Goal: Task Accomplishment & Management: Use online tool/utility

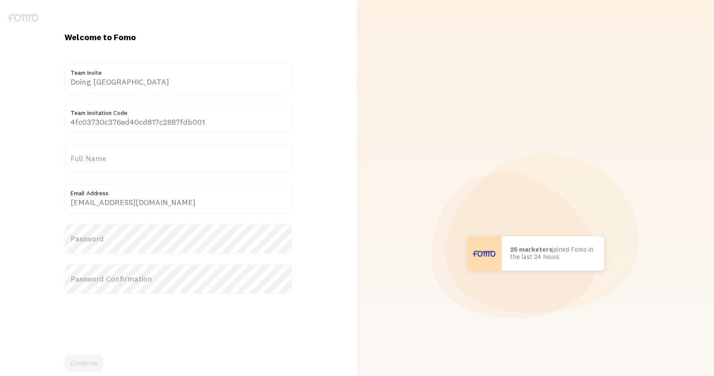
click at [117, 155] on label "Full Name" at bounding box center [179, 159] width 228 height 30
click at [117, 155] on input "Full Name" at bounding box center [179, 159] width 228 height 30
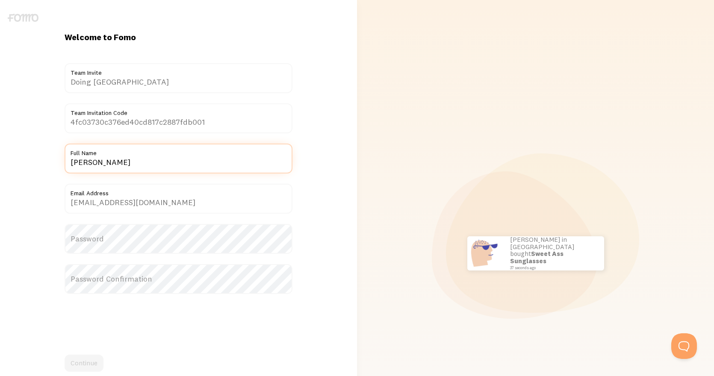
type input "[PERSON_NAME]"
click at [133, 237] on label "Password" at bounding box center [179, 239] width 228 height 30
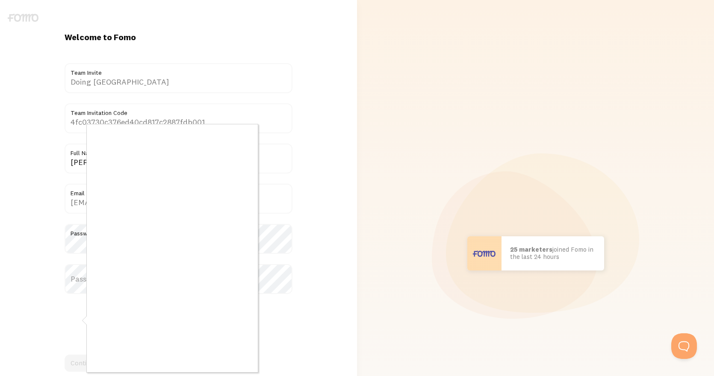
click at [78, 281] on div at bounding box center [357, 188] width 714 height 376
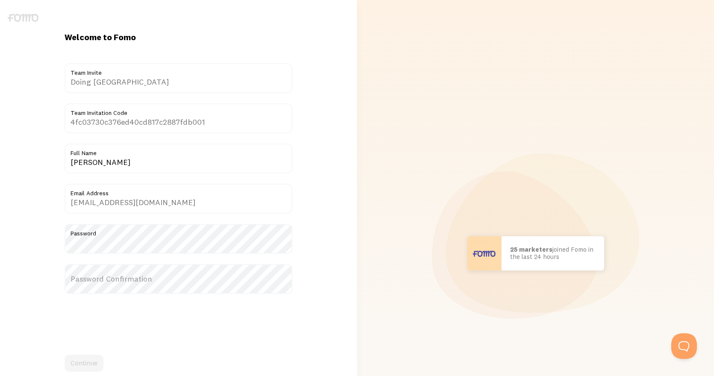
click at [114, 283] on label "Password Confirmation" at bounding box center [179, 279] width 228 height 30
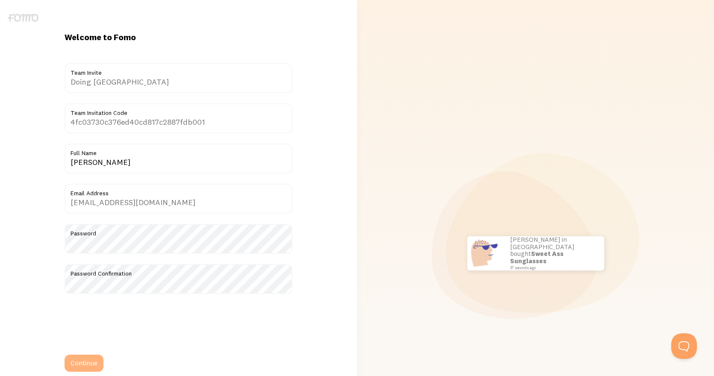
click at [83, 366] on button "Continue" at bounding box center [84, 363] width 39 height 17
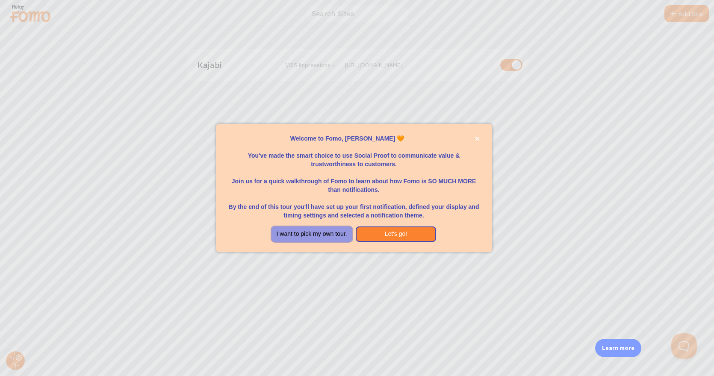
click at [343, 235] on button "I want to pick my own tour." at bounding box center [312, 234] width 81 height 15
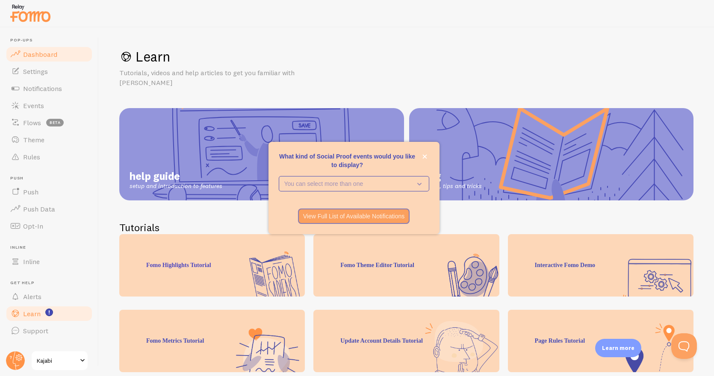
click at [38, 59] on link "Dashboard" at bounding box center [49, 54] width 88 height 17
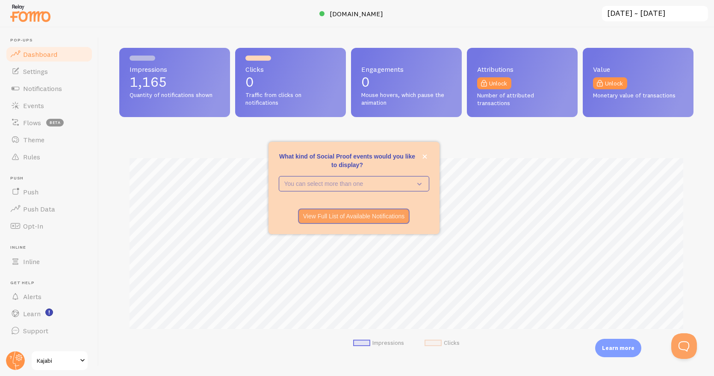
scroll to position [225, 574]
click at [38, 59] on link "Dashboard" at bounding box center [49, 54] width 88 height 17
click at [47, 311] on rect "<p>Watch New Feature Tutorials!</p>" at bounding box center [49, 312] width 7 height 7
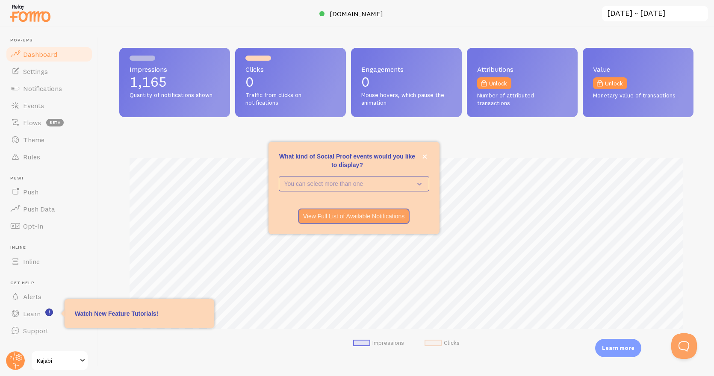
click at [86, 311] on p "Watch New Feature Tutorials!" at bounding box center [139, 314] width 129 height 9
click at [385, 184] on p "You can select more than one" at bounding box center [347, 184] width 127 height 9
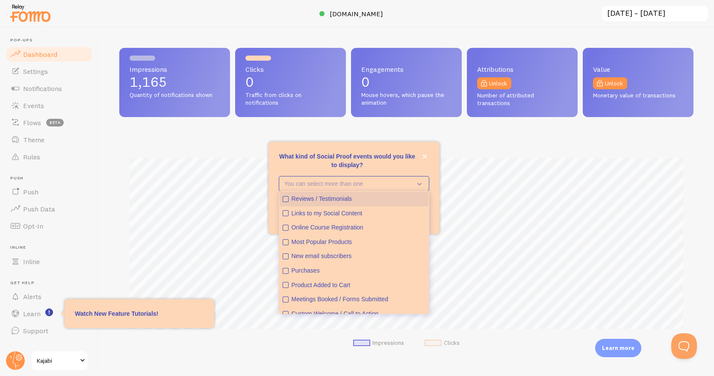
click at [371, 195] on div "Reviews / Testimonials" at bounding box center [359, 199] width 134 height 9
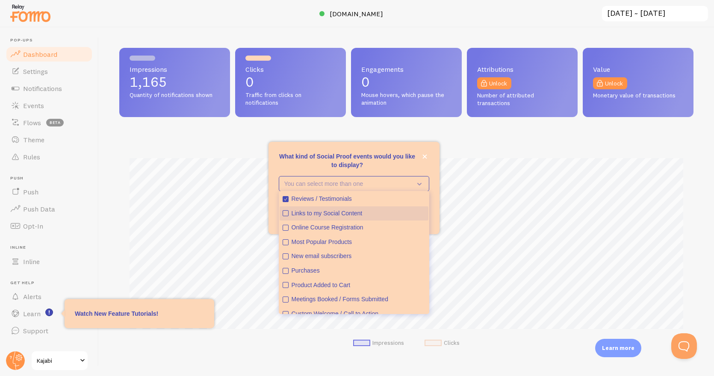
click at [339, 211] on div "Links to my Social Content" at bounding box center [359, 214] width 134 height 9
click at [337, 227] on div "Online Course Registration" at bounding box center [359, 228] width 134 height 9
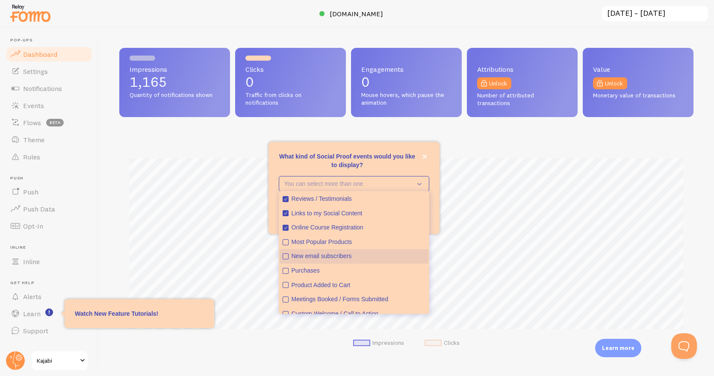
click at [335, 259] on div "New email subscribers" at bounding box center [359, 256] width 134 height 9
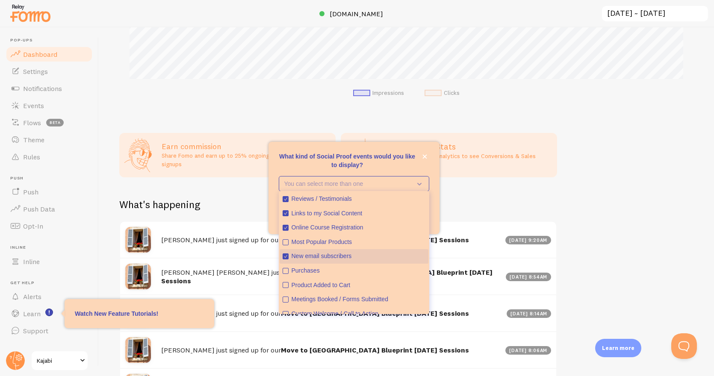
scroll to position [22, 0]
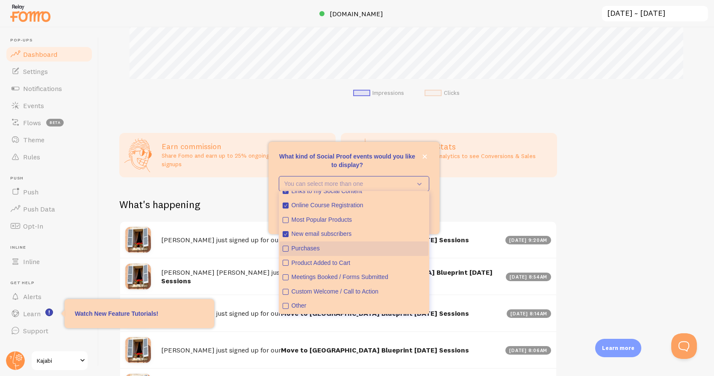
click at [313, 248] on div "Purchases" at bounding box center [359, 249] width 134 height 9
click at [289, 262] on button "Product Added to Cart" at bounding box center [354, 263] width 149 height 15
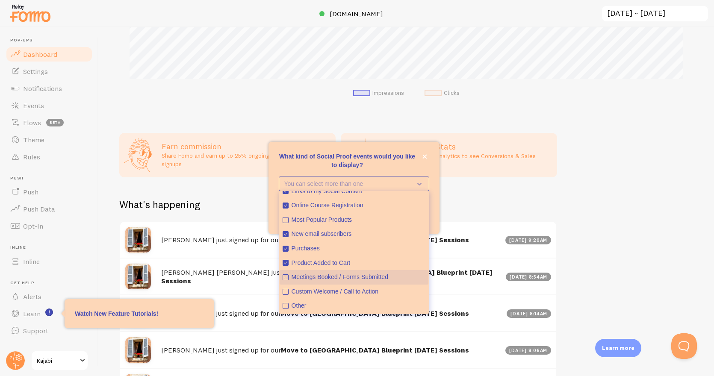
click at [286, 275] on icon "Meetings Booked / Forms Submitted" at bounding box center [285, 277] width 5 height 5
click at [288, 292] on icon "Custom Welcome / Call to Action" at bounding box center [286, 292] width 6 height 6
click at [286, 219] on icon "Most Popular Products" at bounding box center [285, 220] width 5 height 5
click at [463, 191] on div "Impressions 1,165 Quantity of notifications shown Clicks 0 Traffic from clicks …" at bounding box center [407, 201] width 616 height 349
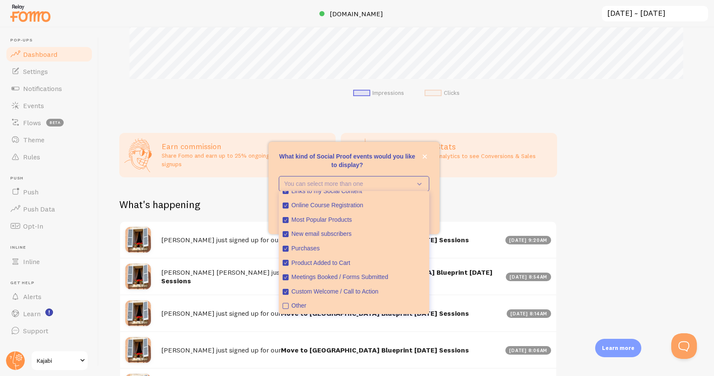
click at [461, 189] on div "Impressions 1,165 Quantity of notifications shown Clicks 0 Traffic from clicks …" at bounding box center [407, 201] width 616 height 349
click at [423, 158] on icon "close," at bounding box center [425, 157] width 4 height 4
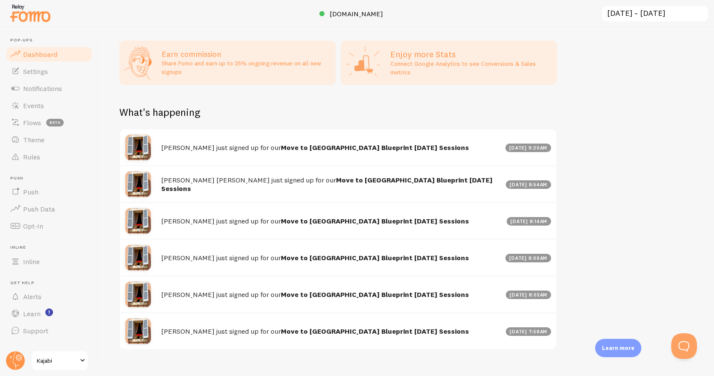
scroll to position [358, 0]
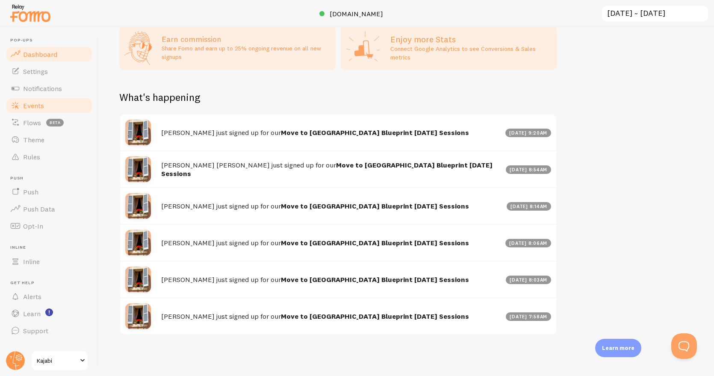
click at [39, 103] on span "Events" at bounding box center [33, 105] width 21 height 9
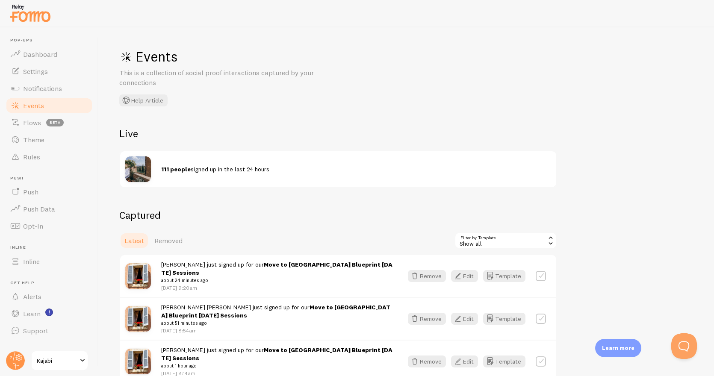
click at [39, 103] on span "Events" at bounding box center [33, 105] width 21 height 9
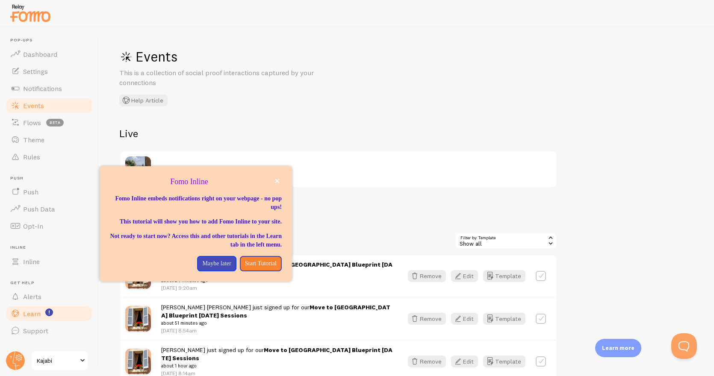
click at [34, 314] on span "Learn" at bounding box center [32, 314] width 18 height 9
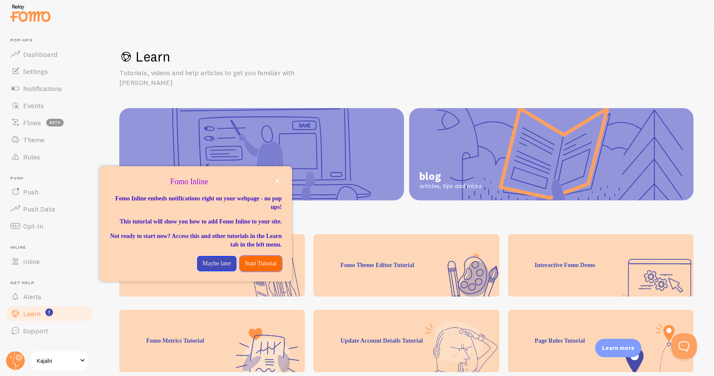
click at [267, 268] on p "Start Tutorial" at bounding box center [261, 264] width 32 height 9
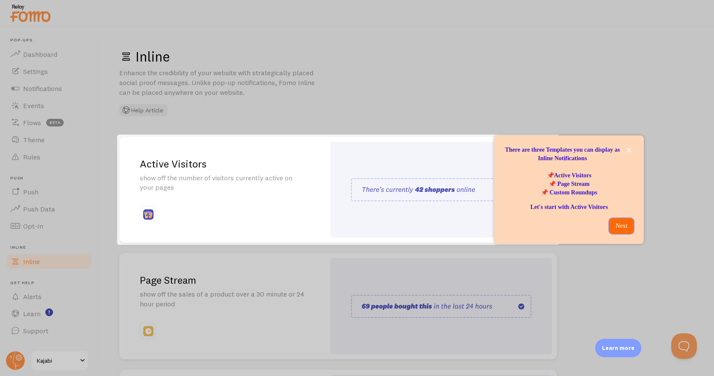
click at [619, 228] on p "Next" at bounding box center [622, 226] width 14 height 9
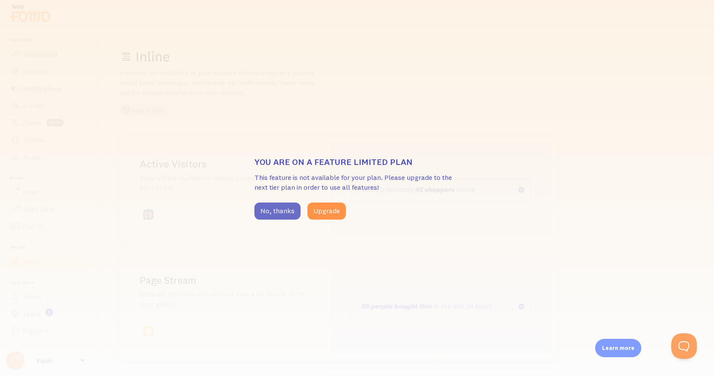
click at [268, 212] on button "No, thanks" at bounding box center [278, 211] width 46 height 17
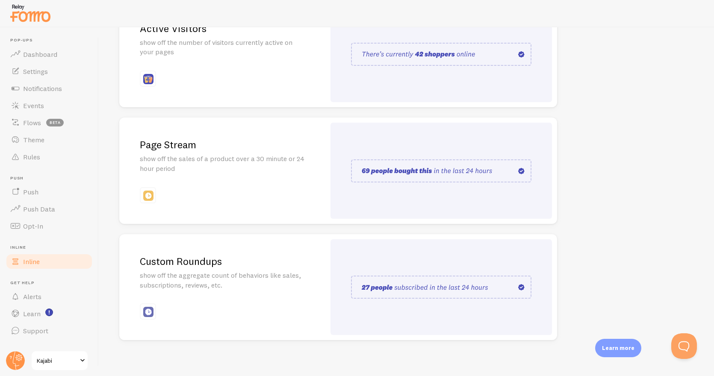
scroll to position [141, 0]
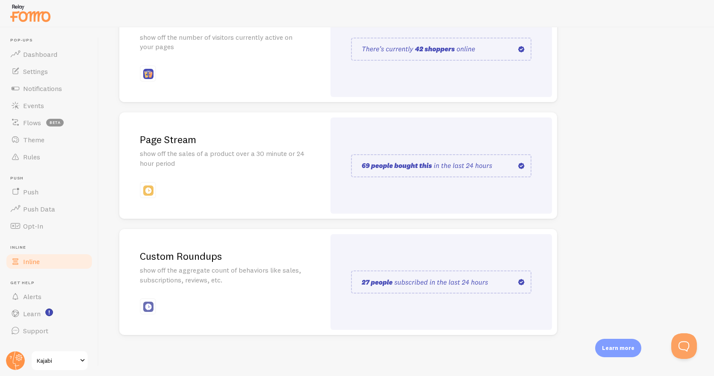
click at [250, 158] on p "show off the sales of a product over a 30 minute or 24 hour period" at bounding box center [222, 159] width 165 height 20
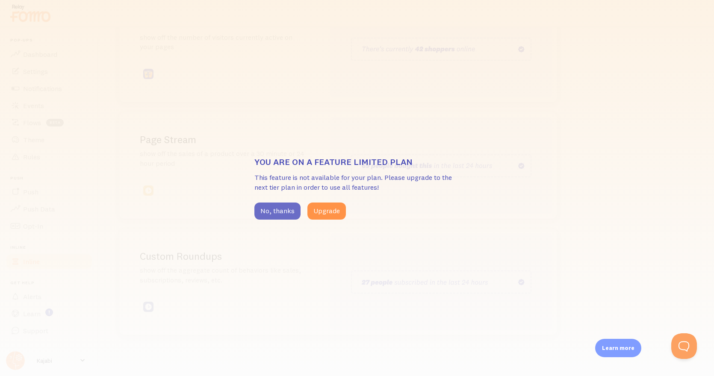
click at [277, 216] on button "No, thanks" at bounding box center [278, 211] width 46 height 17
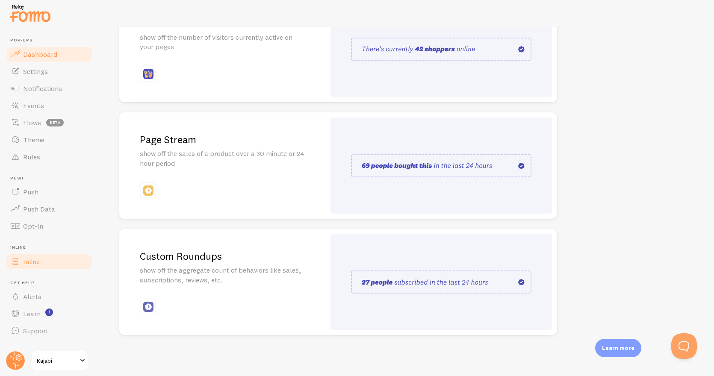
click at [41, 59] on link "Dashboard" at bounding box center [49, 54] width 88 height 17
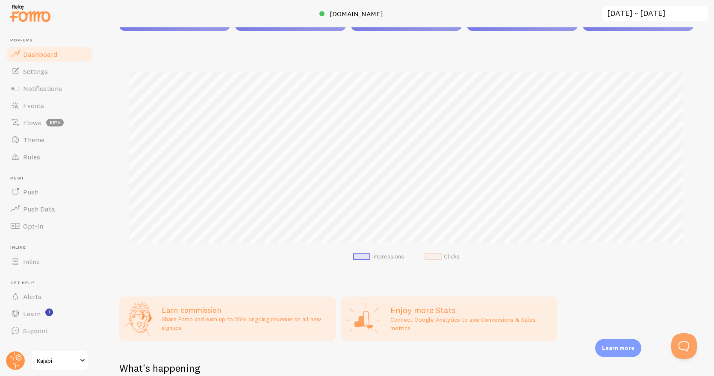
scroll to position [98, 0]
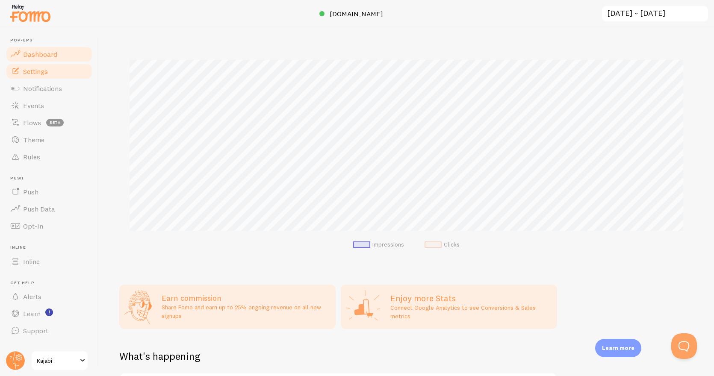
click at [43, 71] on span "Settings" at bounding box center [35, 71] width 25 height 9
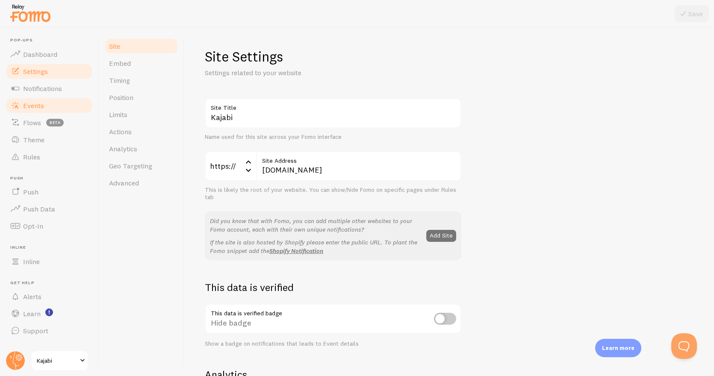
click at [54, 104] on link "Events" at bounding box center [49, 105] width 88 height 17
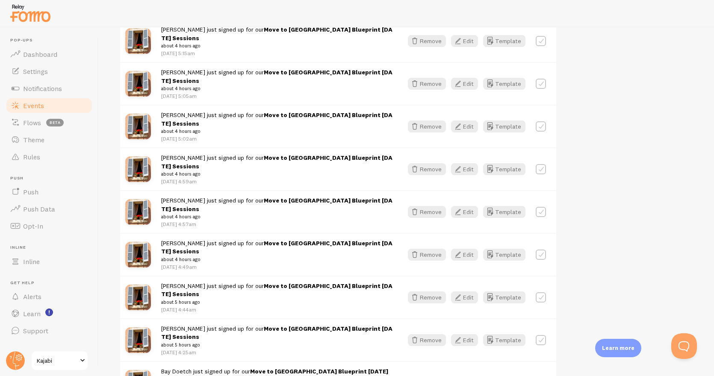
scroll to position [1110, 0]
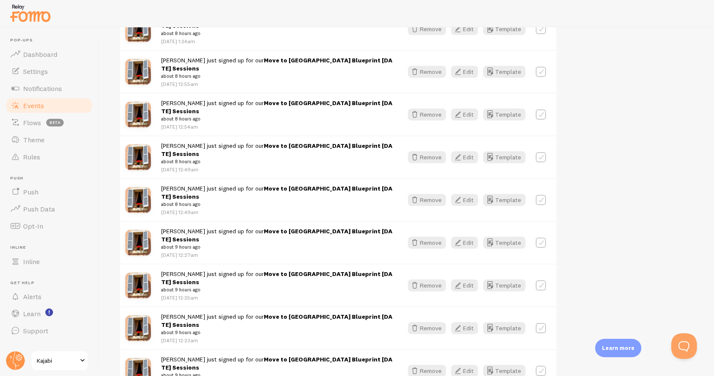
scroll to position [2227, 0]
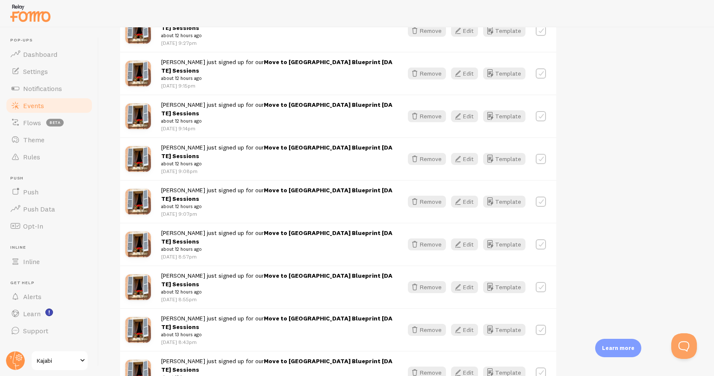
scroll to position [3326, 0]
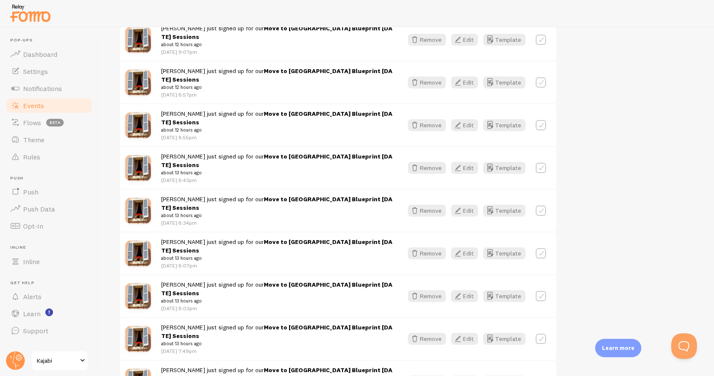
scroll to position [3482, 0]
